Goal: Transaction & Acquisition: Purchase product/service

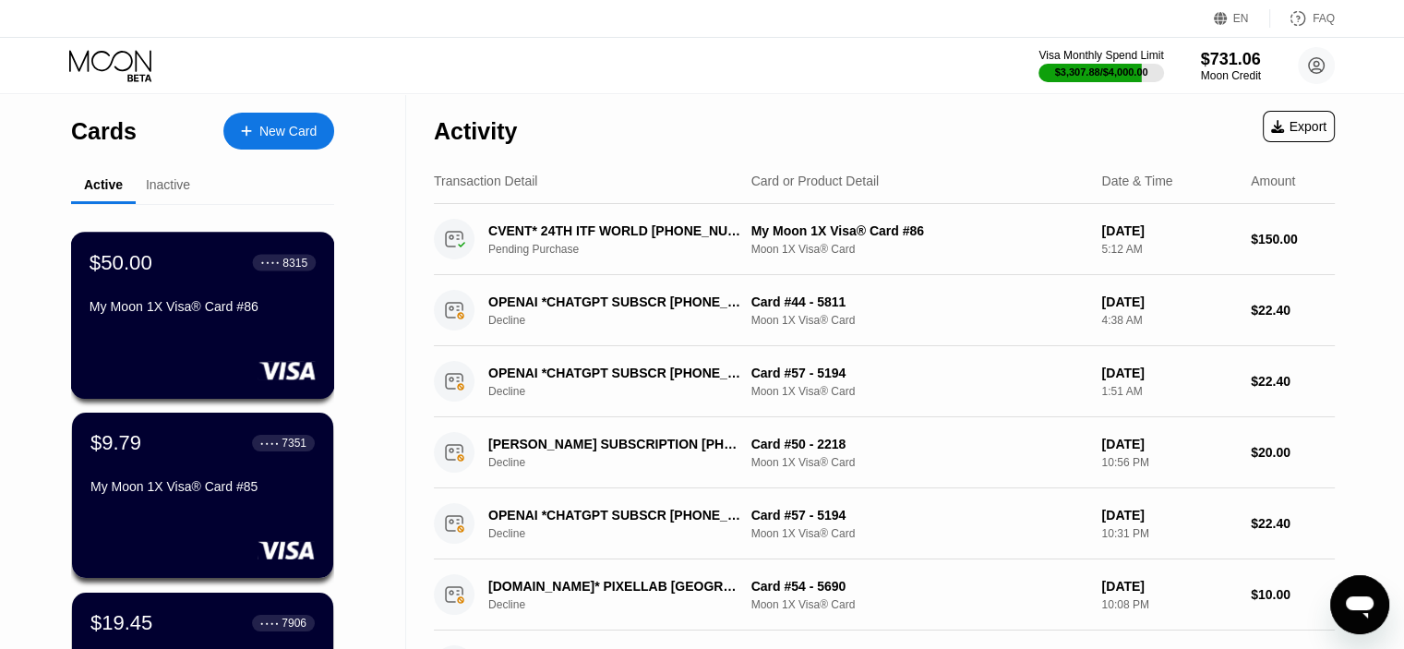
click at [143, 282] on div "$50.00 ● ● ● ● 8315 My Moon 1X Visa® Card #86" at bounding box center [203, 285] width 226 height 71
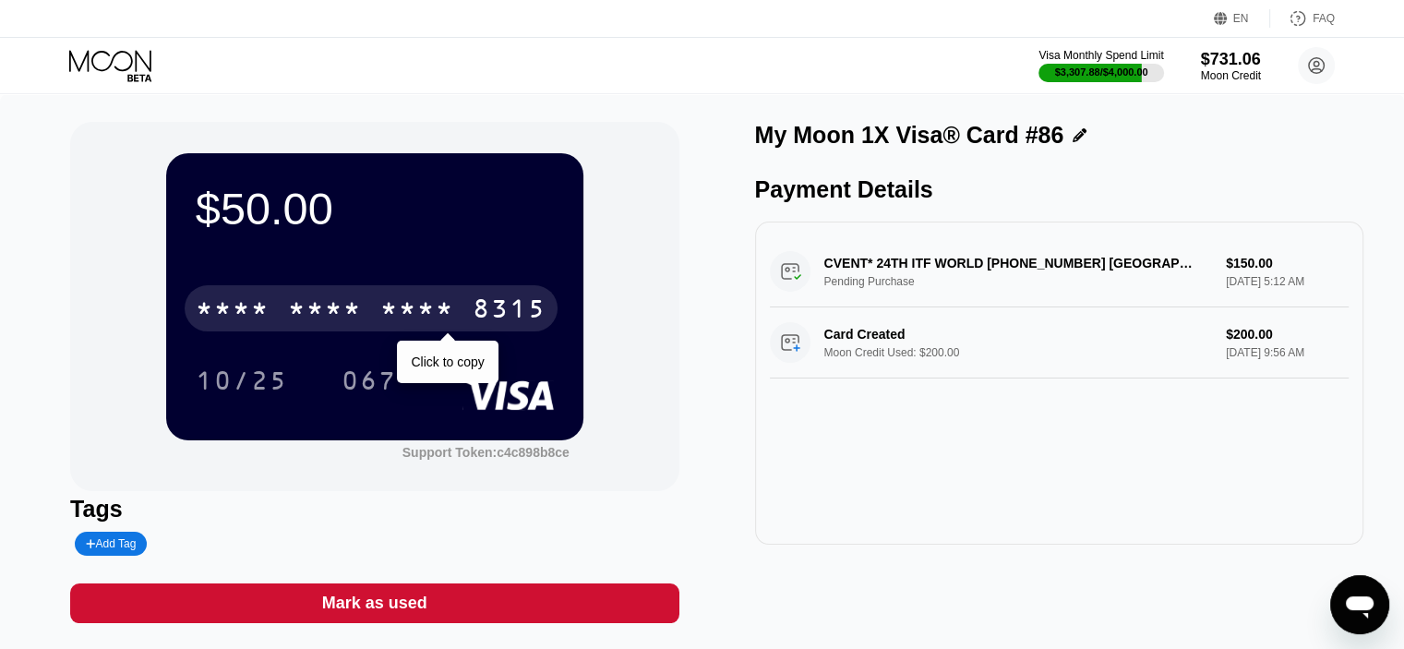
click at [384, 307] on div "* * * *" at bounding box center [417, 311] width 74 height 30
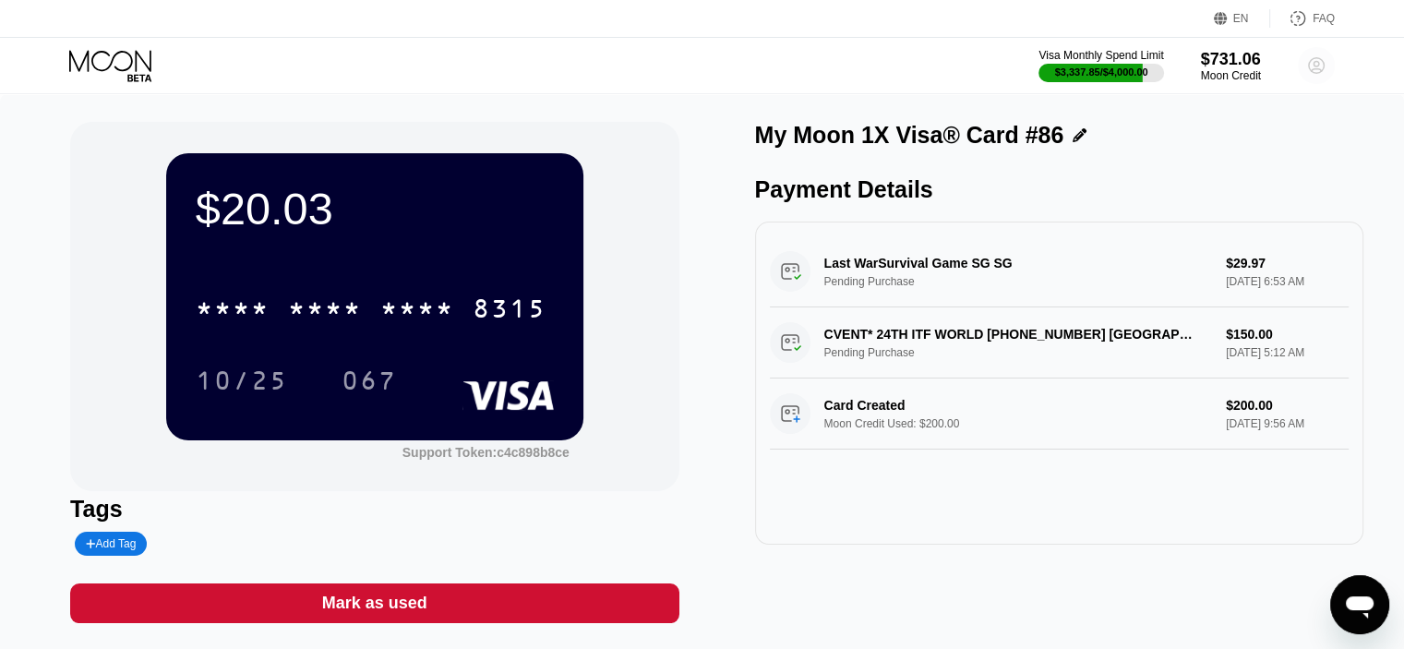
click at [1325, 70] on circle at bounding box center [1316, 65] width 37 height 37
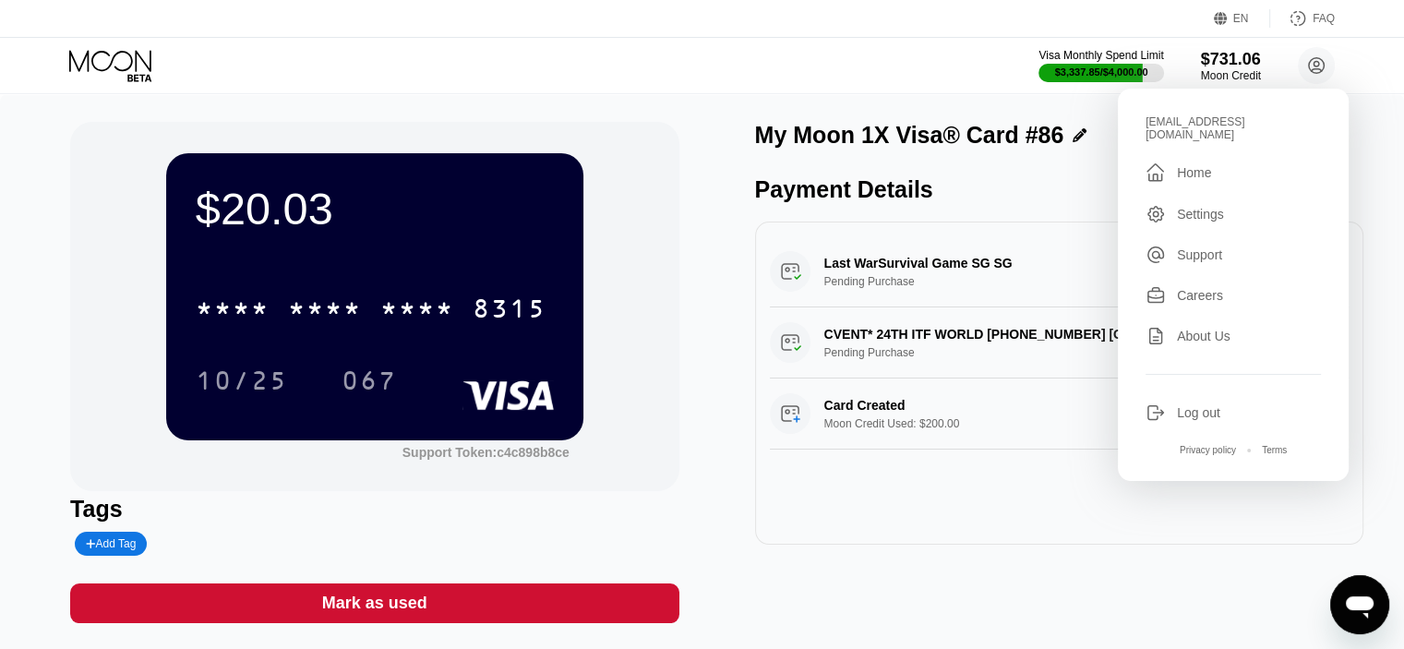
drag, startPoint x: 1215, startPoint y: 161, endPoint x: 1153, endPoint y: 174, distance: 63.4
click at [1215, 162] on div " Home" at bounding box center [1232, 173] width 175 height 22
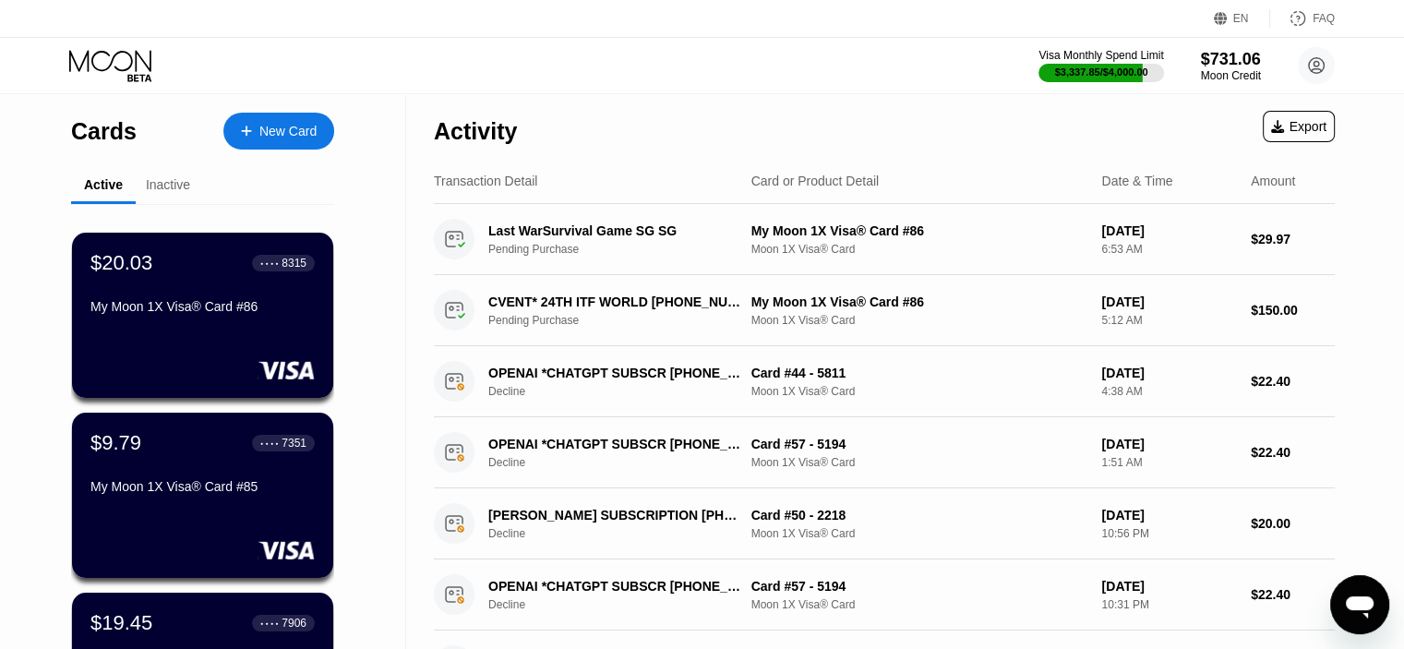
click at [266, 127] on div "New Card" at bounding box center [287, 132] width 57 height 16
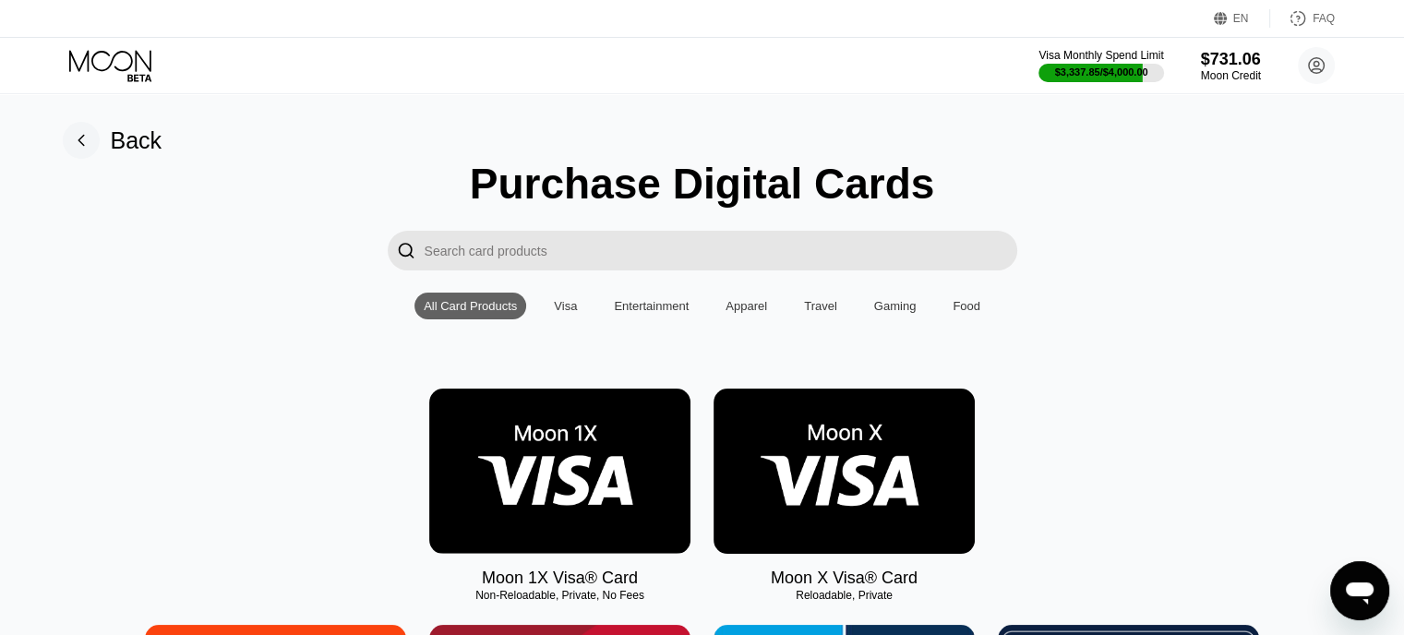
drag, startPoint x: 521, startPoint y: 462, endPoint x: 720, endPoint y: 412, distance: 205.7
click at [521, 463] on img at bounding box center [559, 471] width 261 height 165
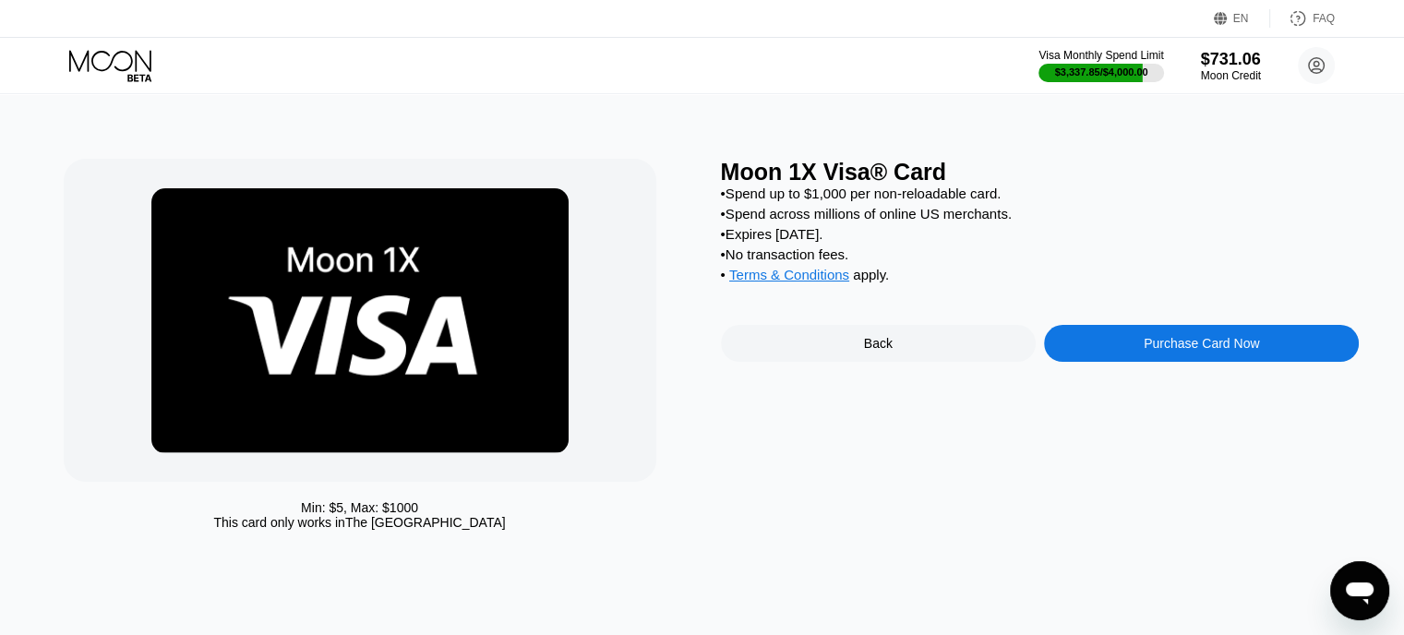
click at [1238, 351] on div "Purchase Card Now" at bounding box center [1201, 343] width 115 height 15
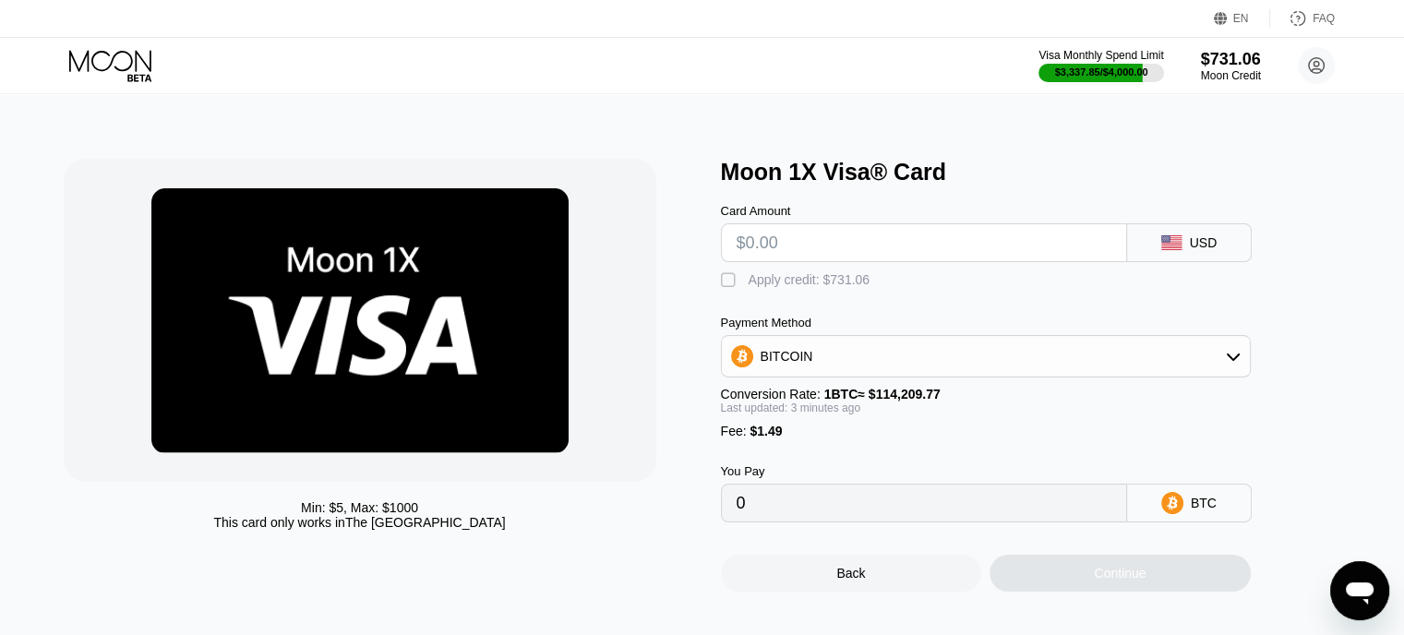
click at [797, 244] on input "text" at bounding box center [924, 242] width 375 height 37
type input "$100"
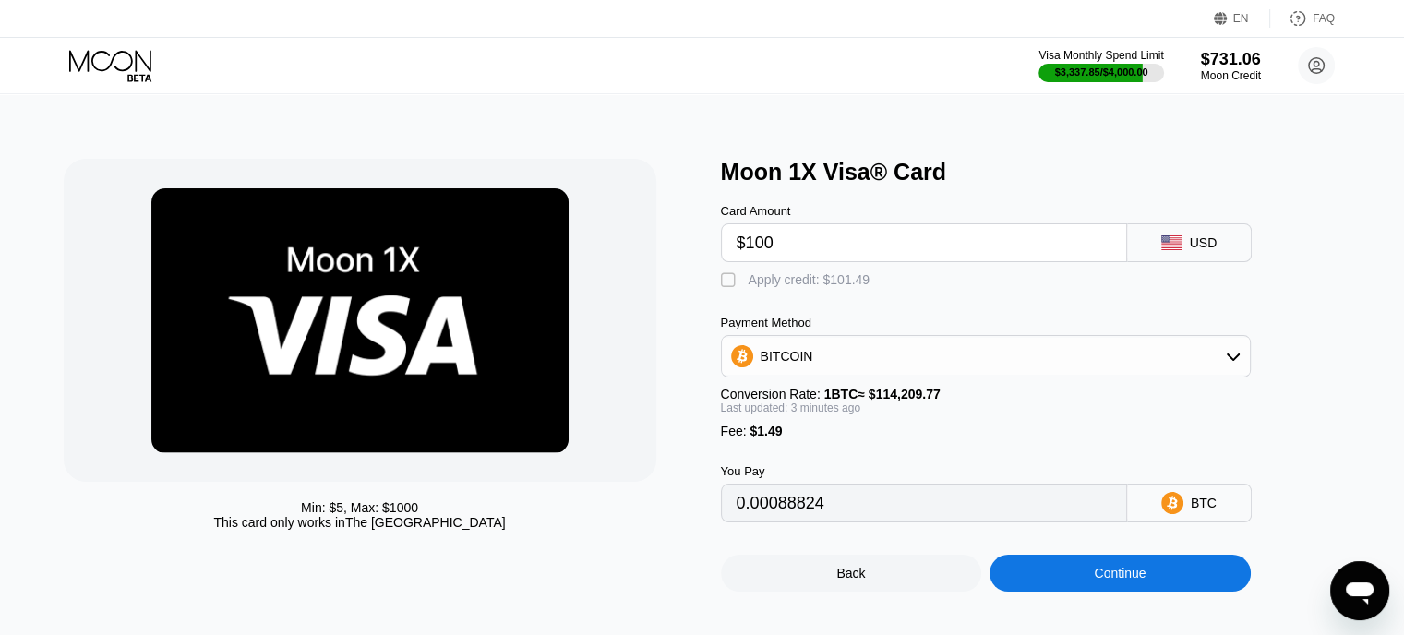
type input "0.00088824"
type input "$100"
drag, startPoint x: 731, startPoint y: 291, endPoint x: 1070, endPoint y: 508, distance: 402.3
click at [727, 290] on div "" at bounding box center [730, 280] width 18 height 18
type input "0"
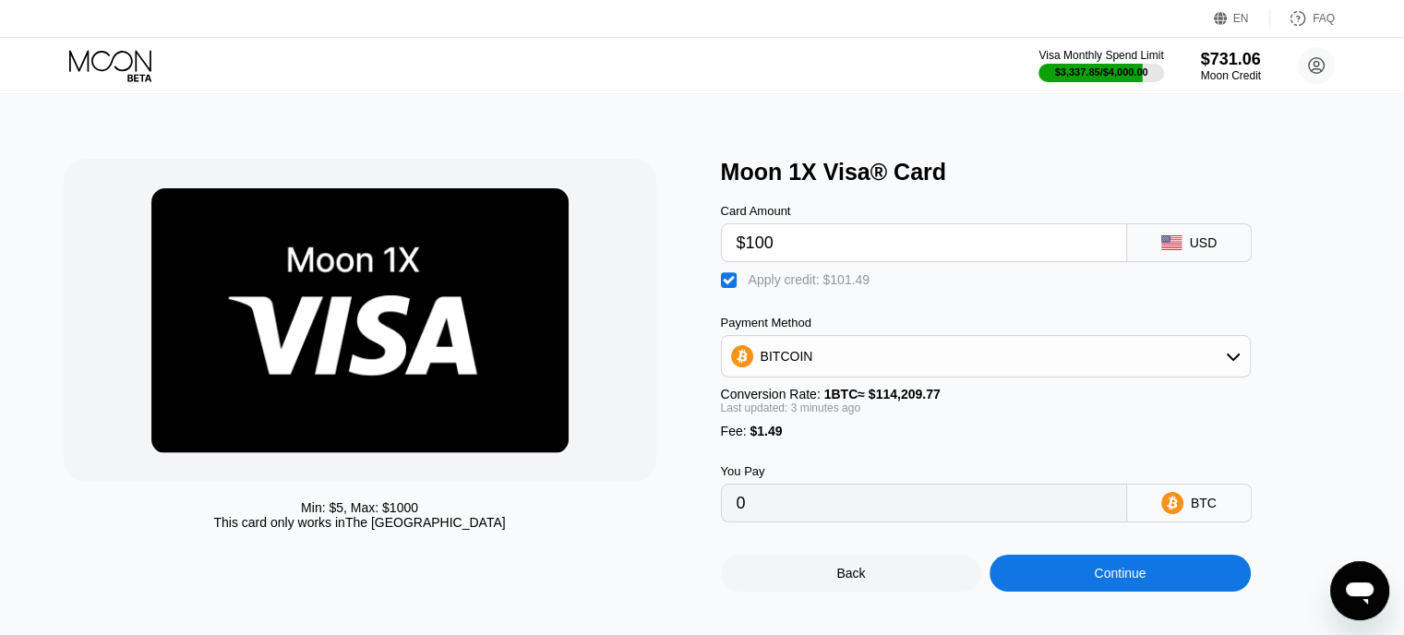
click at [1130, 581] on div "Continue" at bounding box center [1120, 573] width 52 height 15
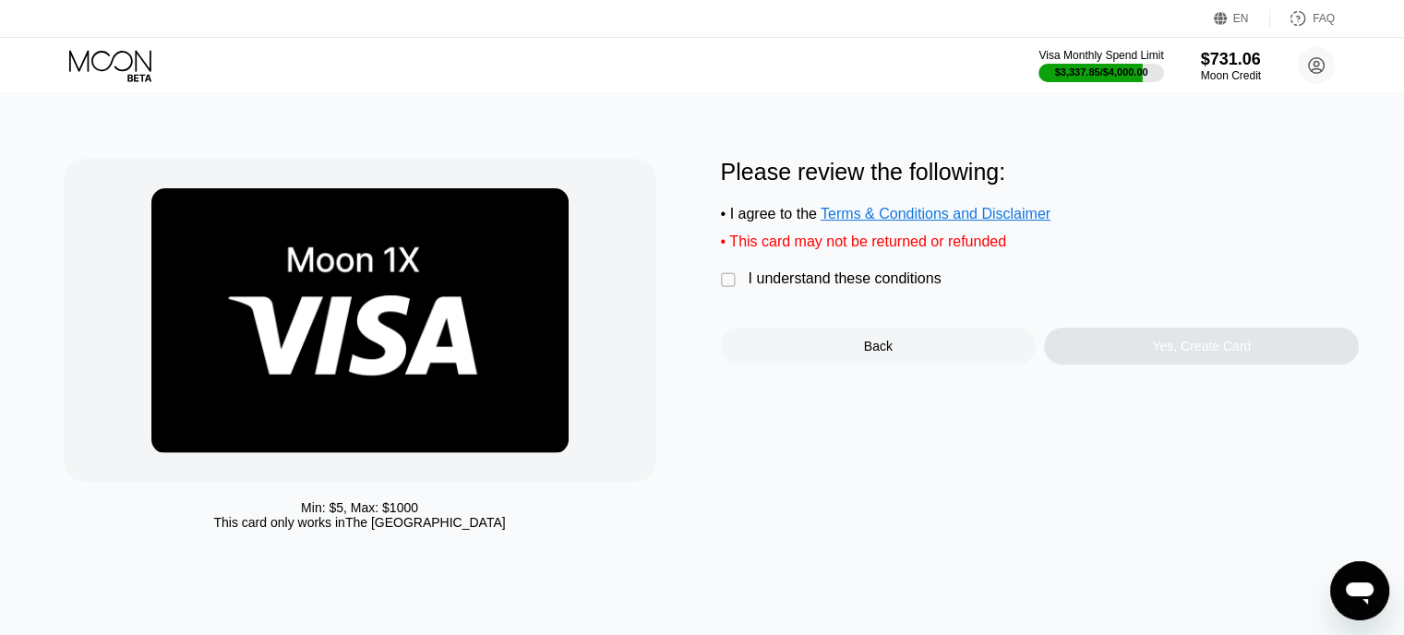
click at [721, 287] on div "" at bounding box center [730, 280] width 18 height 18
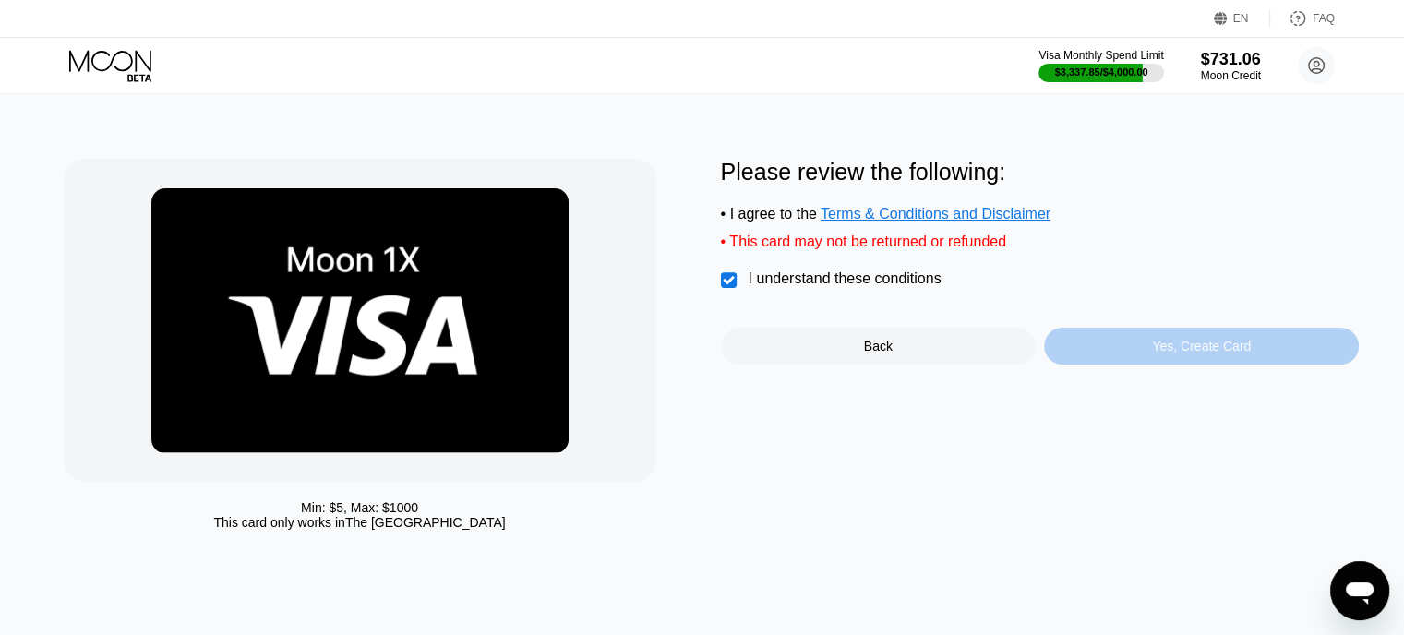
click at [1193, 354] on div "Yes, Create Card" at bounding box center [1201, 346] width 99 height 15
